Goal: Task Accomplishment & Management: Complete application form

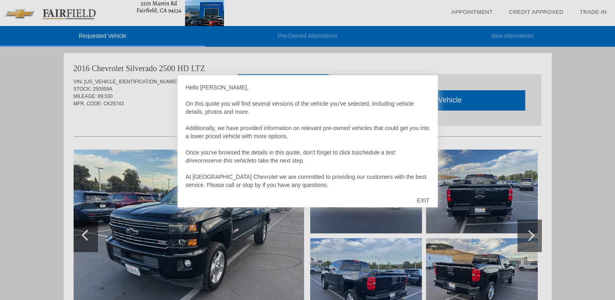
click at [145, 99] on div at bounding box center [307, 150] width 615 height 300
click at [280, 59] on div at bounding box center [307, 150] width 615 height 300
click at [596, 118] on div at bounding box center [307, 150] width 615 height 300
click at [424, 200] on div "EXIT" at bounding box center [422, 200] width 29 height 24
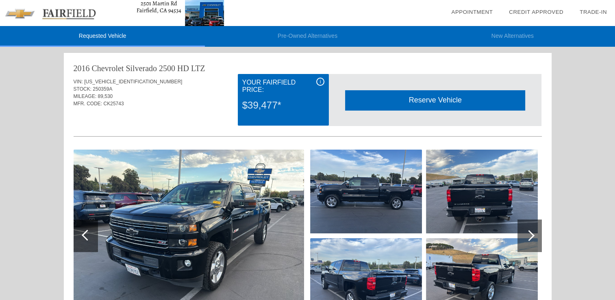
click at [532, 234] on div at bounding box center [528, 235] width 11 height 11
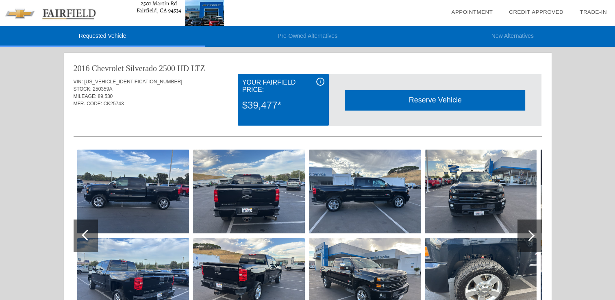
click at [532, 234] on div at bounding box center [528, 235] width 11 height 11
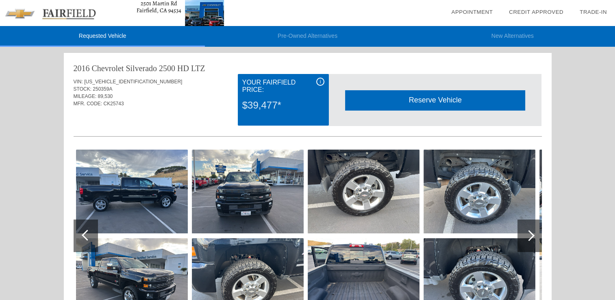
click at [532, 234] on div at bounding box center [528, 235] width 11 height 11
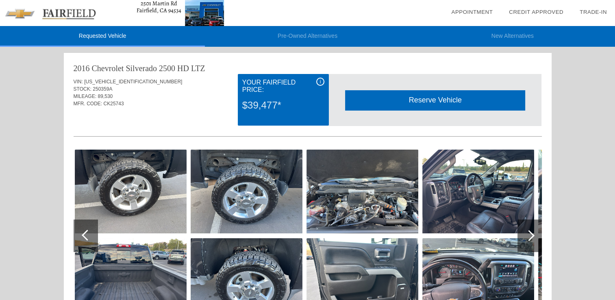
click at [528, 234] on div at bounding box center [528, 235] width 11 height 11
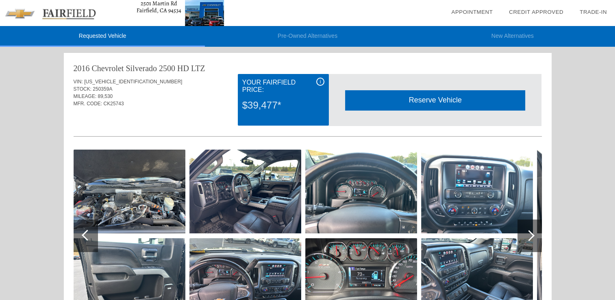
click at [528, 234] on div at bounding box center [528, 235] width 11 height 11
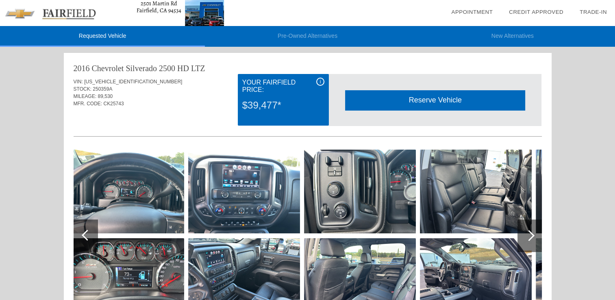
click at [528, 234] on div at bounding box center [528, 235] width 11 height 11
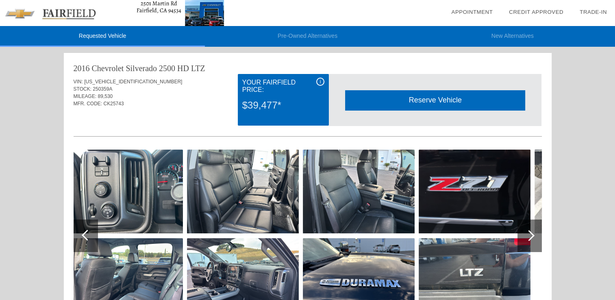
click at [528, 234] on div at bounding box center [528, 235] width 11 height 11
